Goal: Navigation & Orientation: Understand site structure

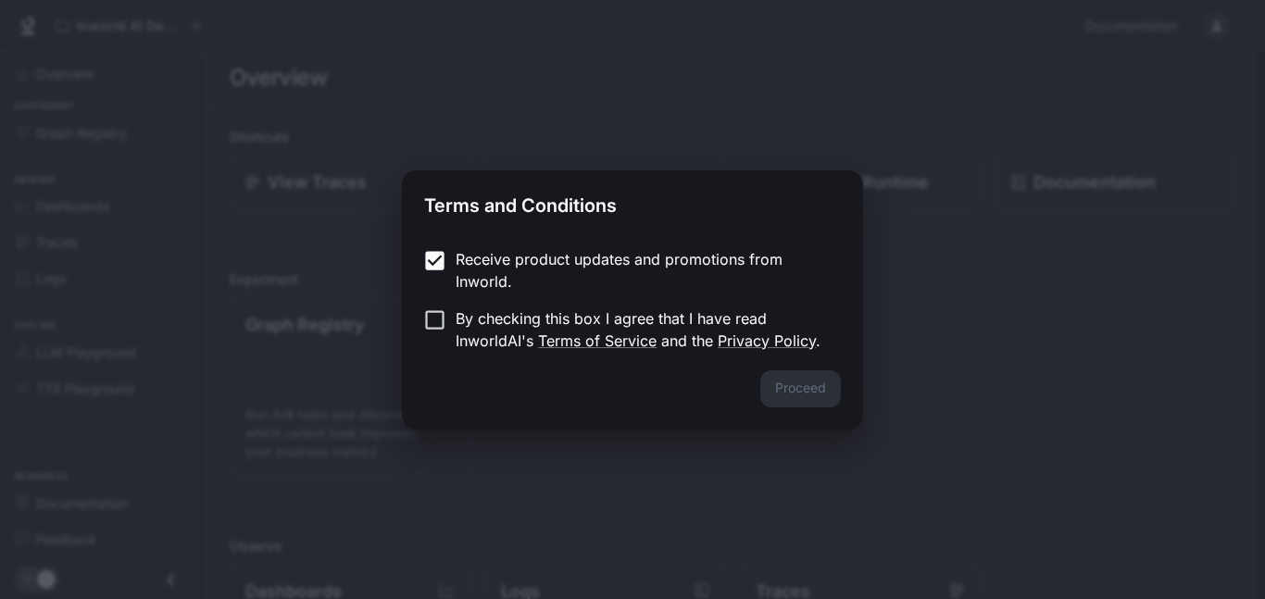
click at [436, 343] on label "By checking this box I agree that I have read InworldAI's Terms of Service and …" at bounding box center [620, 329] width 412 height 44
click at [820, 402] on button "Proceed" at bounding box center [800, 388] width 81 height 37
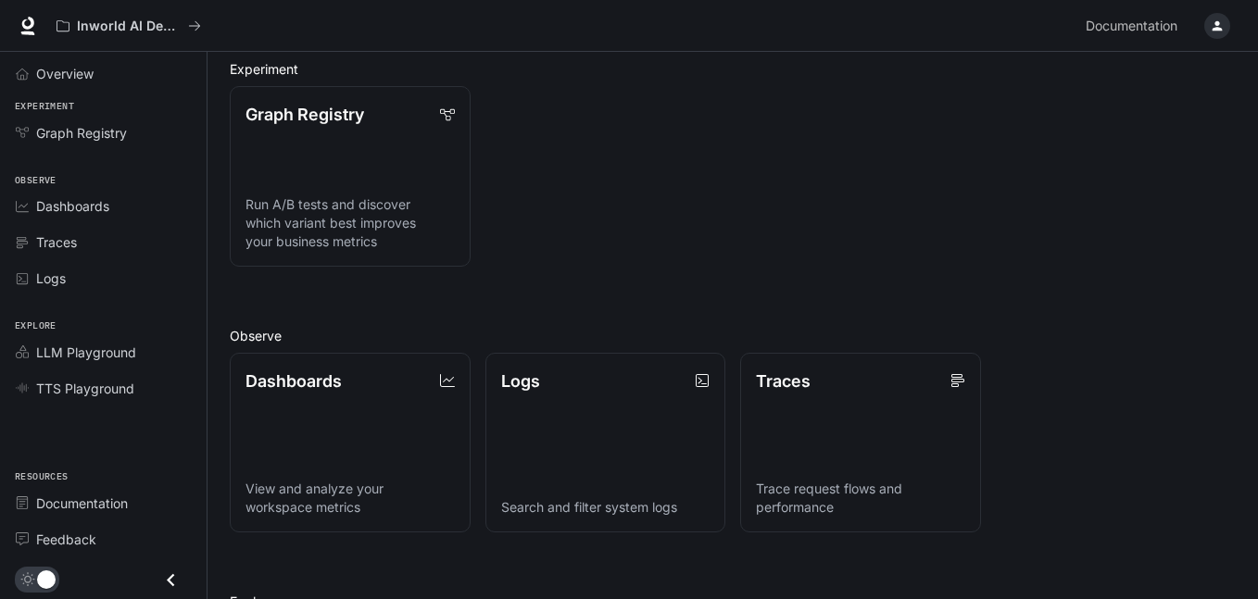
scroll to position [212, 0]
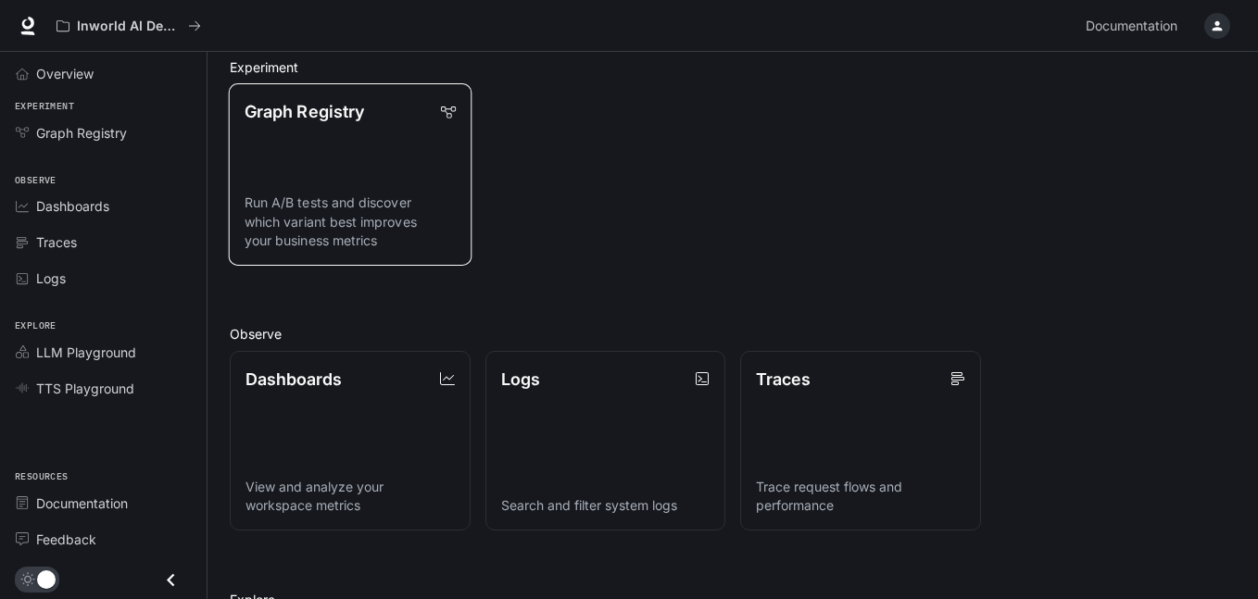
click at [345, 205] on p "Run A/B tests and discover which variant best improves your business metrics" at bounding box center [350, 222] width 211 height 56
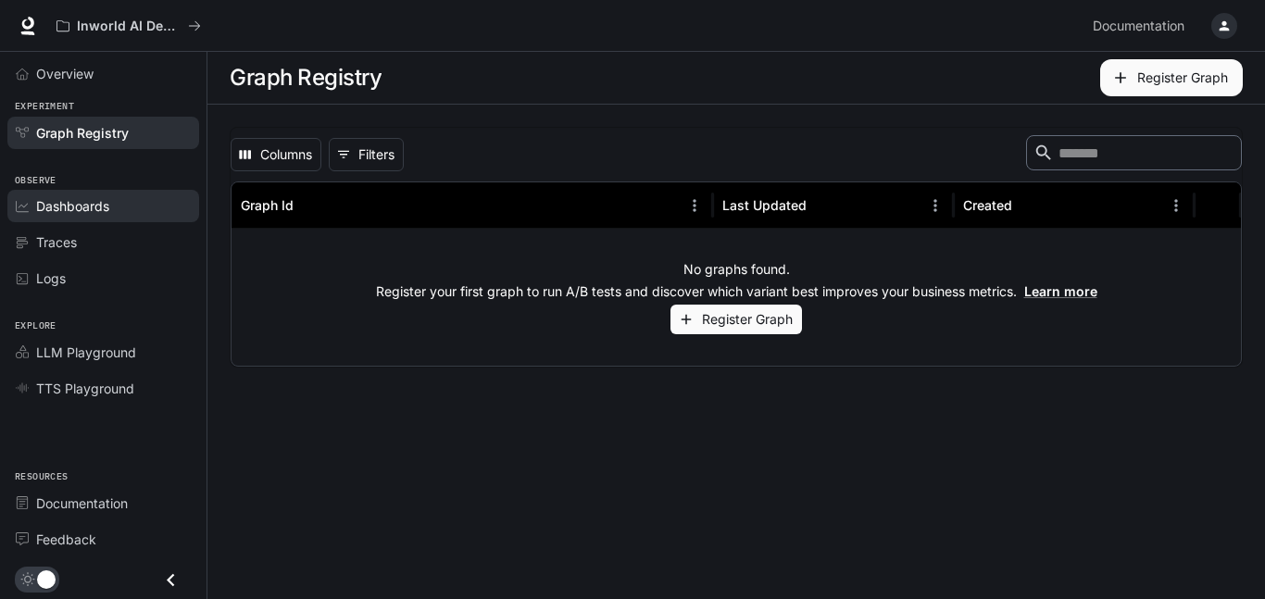
click at [106, 210] on span "Dashboards" at bounding box center [72, 205] width 73 height 19
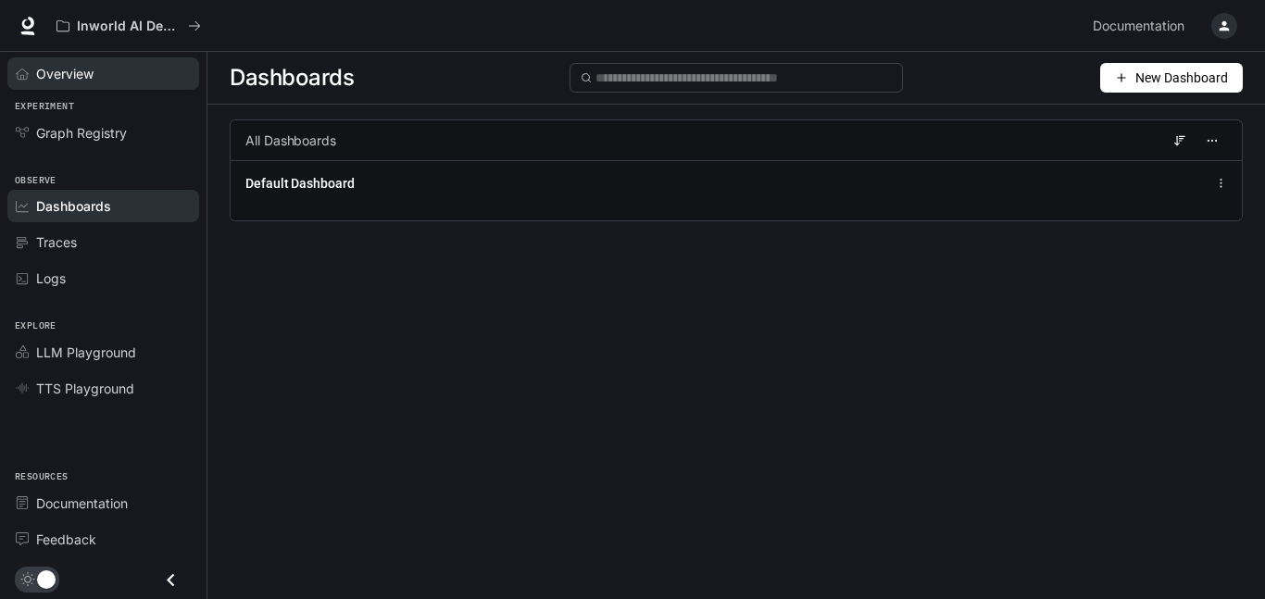
click at [68, 69] on span "Overview" at bounding box center [64, 73] width 57 height 19
